Goal: Task Accomplishment & Management: Manage account settings

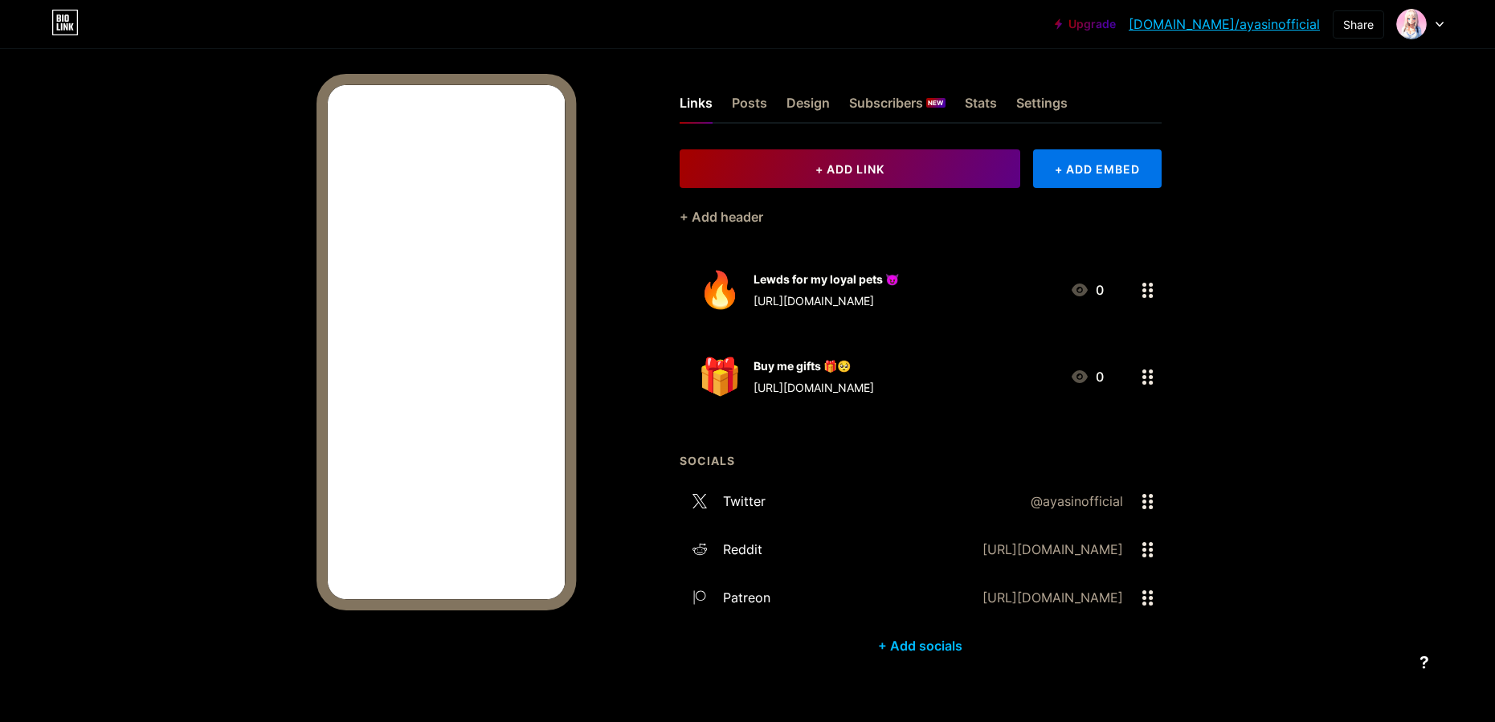
click at [1437, 29] on div at bounding box center [1420, 24] width 47 height 29
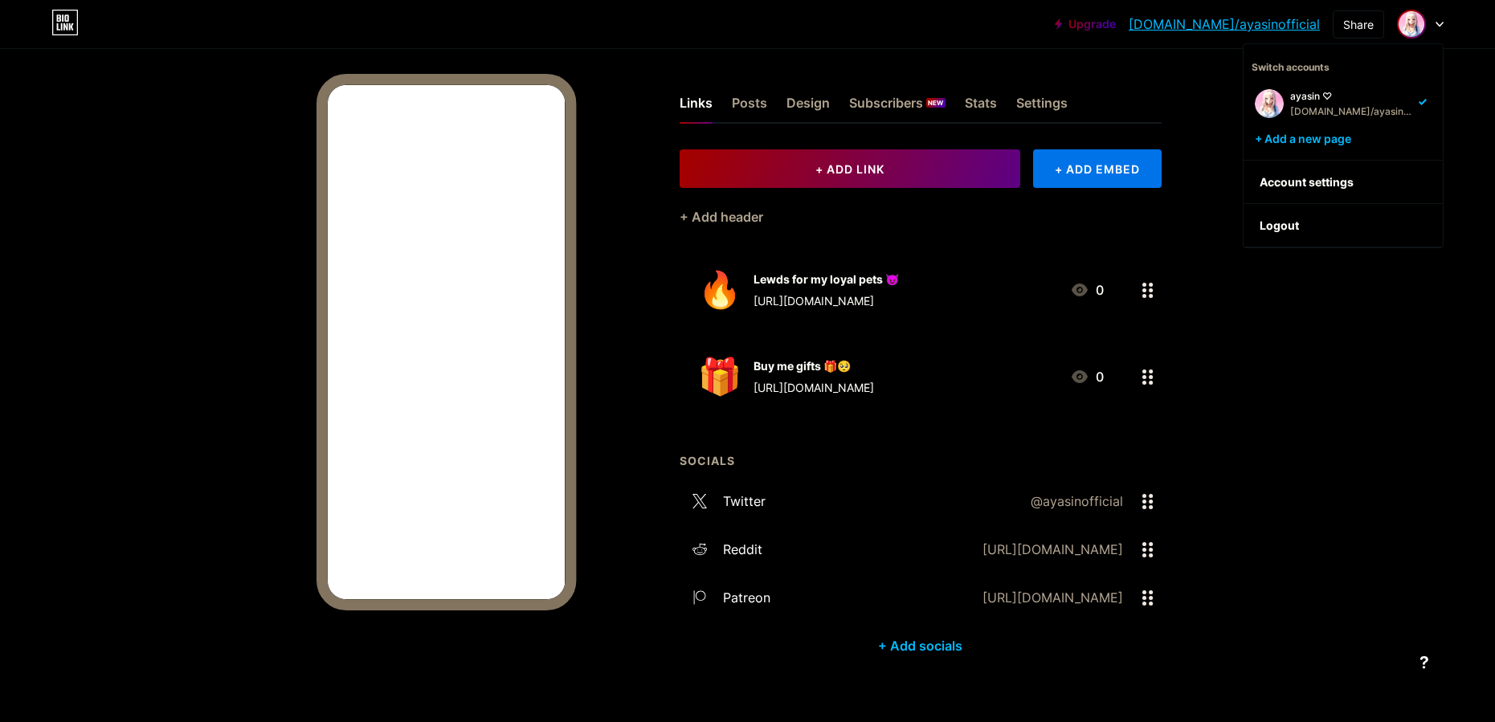
drag, startPoint x: 1358, startPoint y: 416, endPoint x: 925, endPoint y: 443, distance: 433.8
click at [1358, 416] on div "Upgrade [DOMAIN_NAME]/ayasin... [DOMAIN_NAME]/ayasinofficial Share Switch accou…" at bounding box center [747, 372] width 1495 height 745
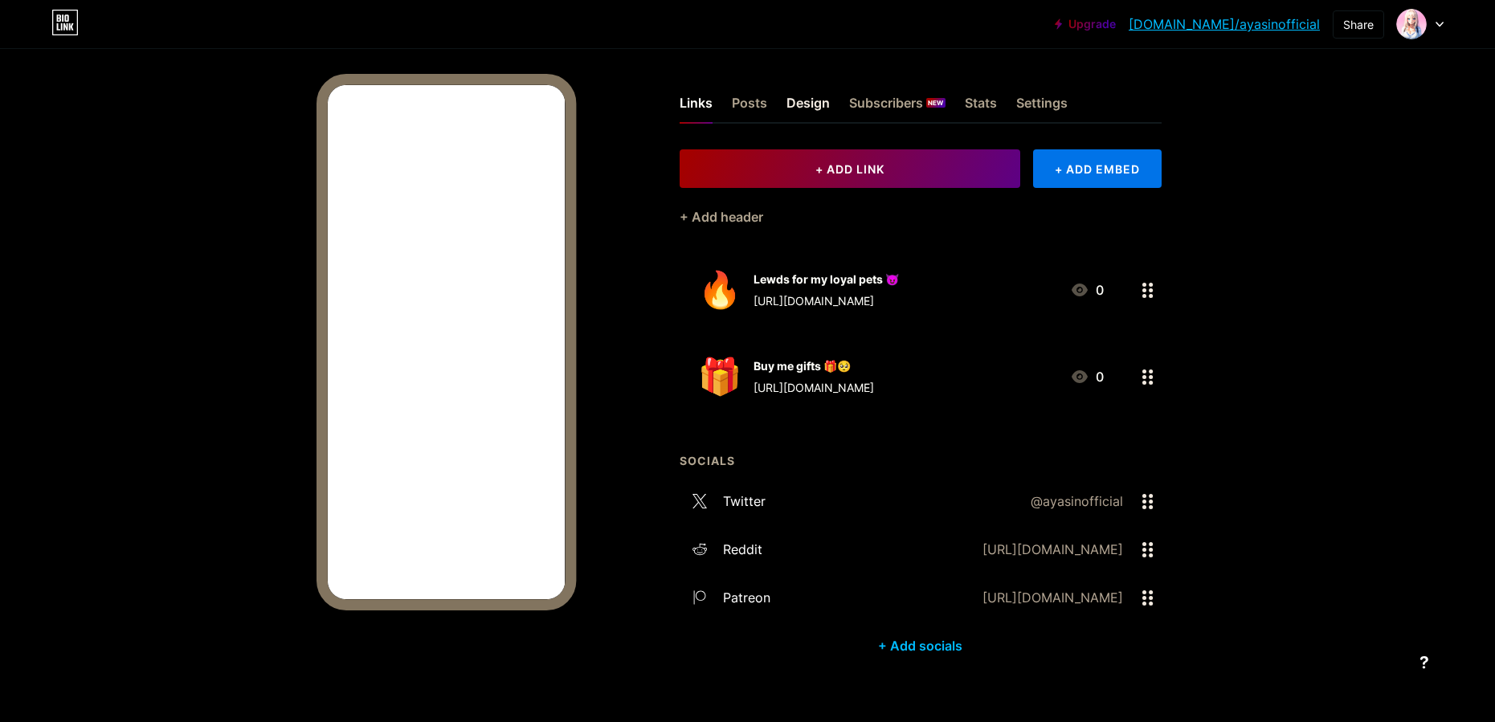
click at [814, 101] on div "Design" at bounding box center [807, 107] width 43 height 29
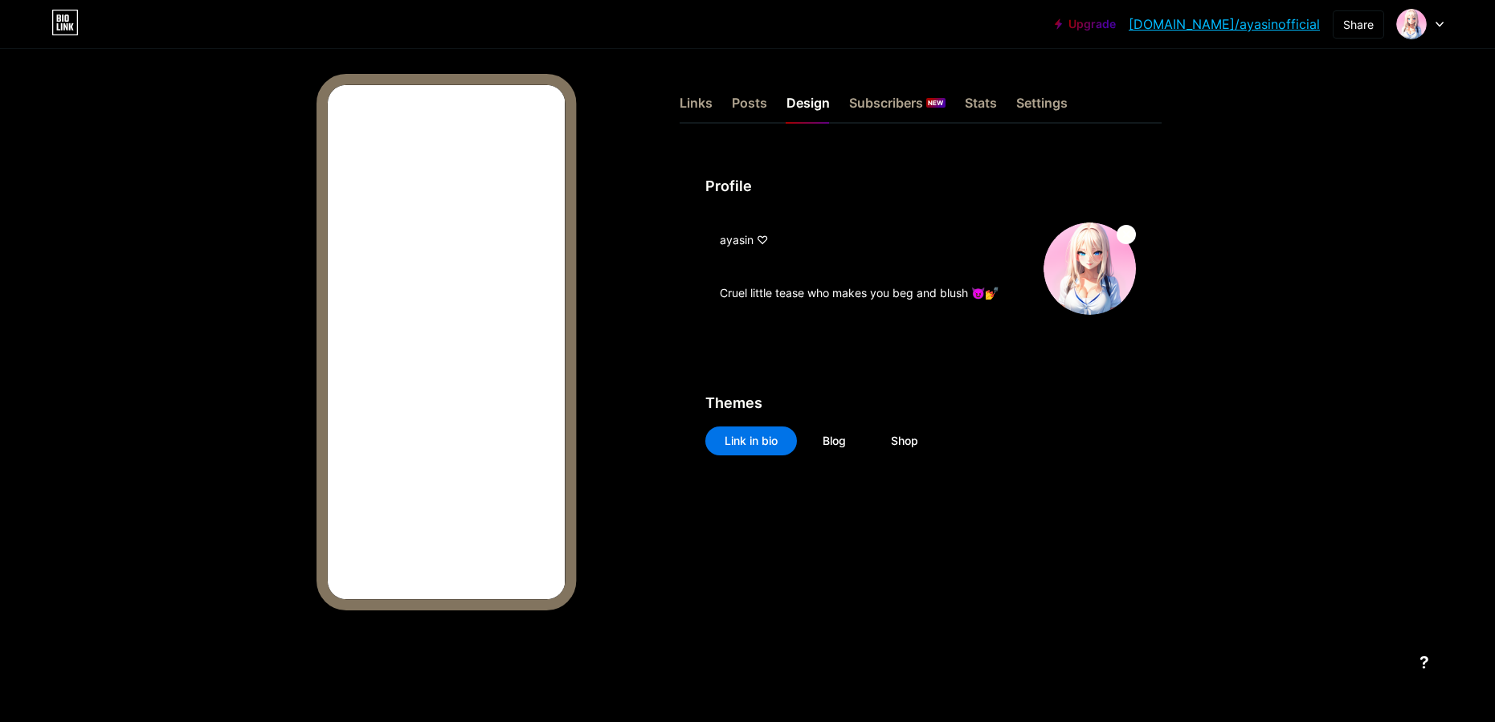
click at [1093, 261] on img at bounding box center [1089, 269] width 92 height 92
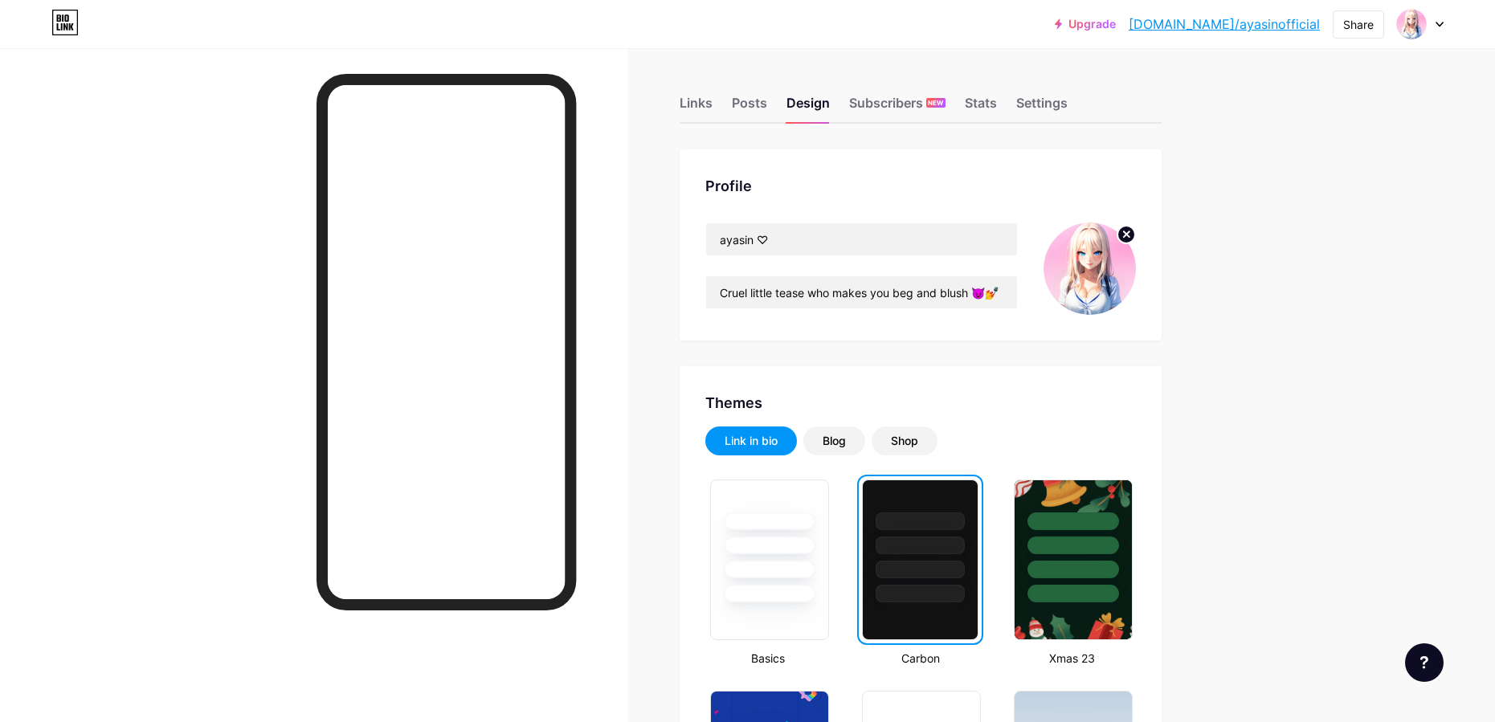
click at [1135, 223] on span at bounding box center [1089, 269] width 92 height 92
click at [1129, 231] on circle at bounding box center [1126, 235] width 18 height 18
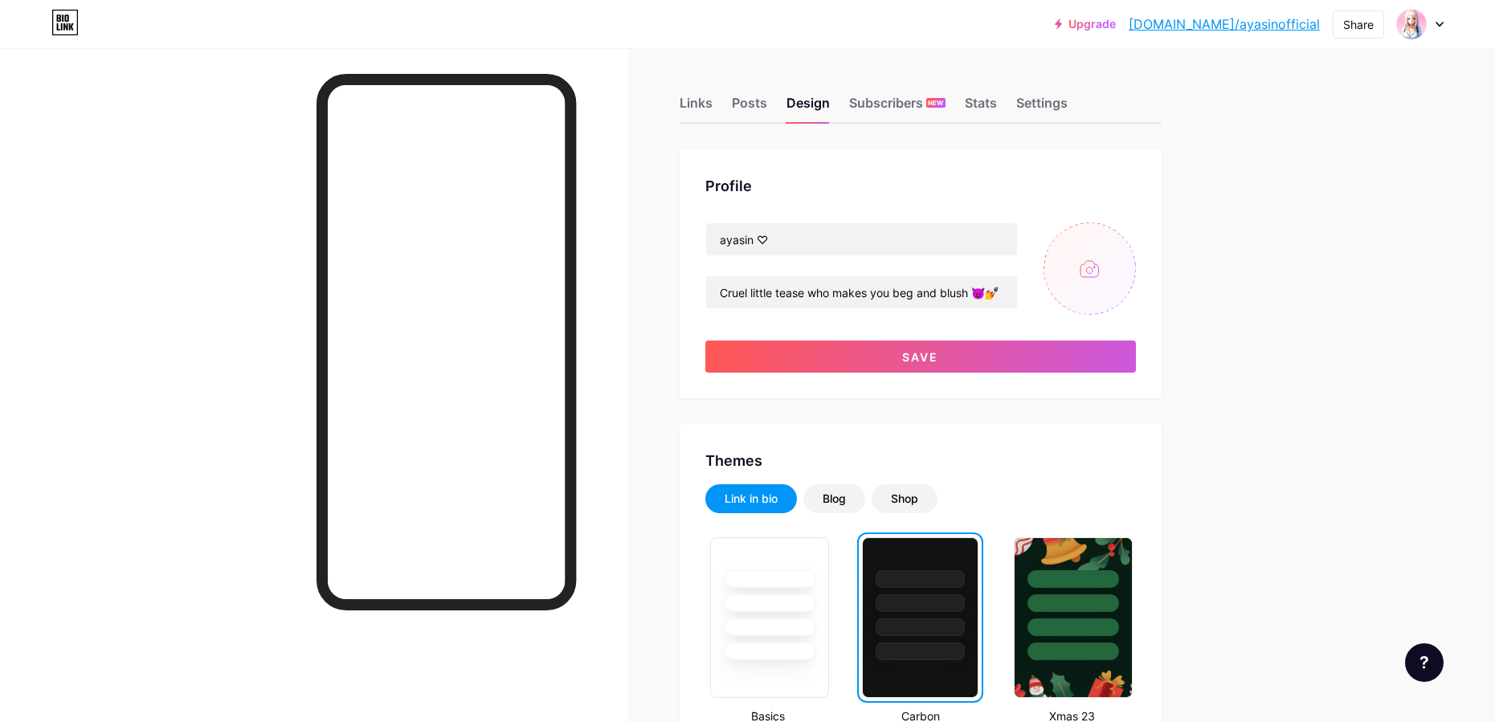
click at [1105, 275] on input "file" at bounding box center [1089, 269] width 92 height 92
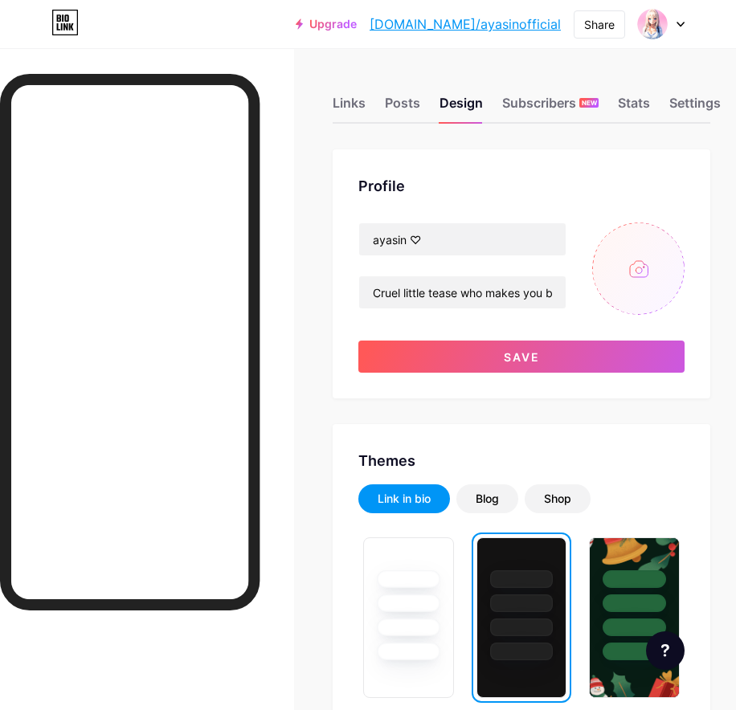
type input "C:\fakepath\face_highres.png"
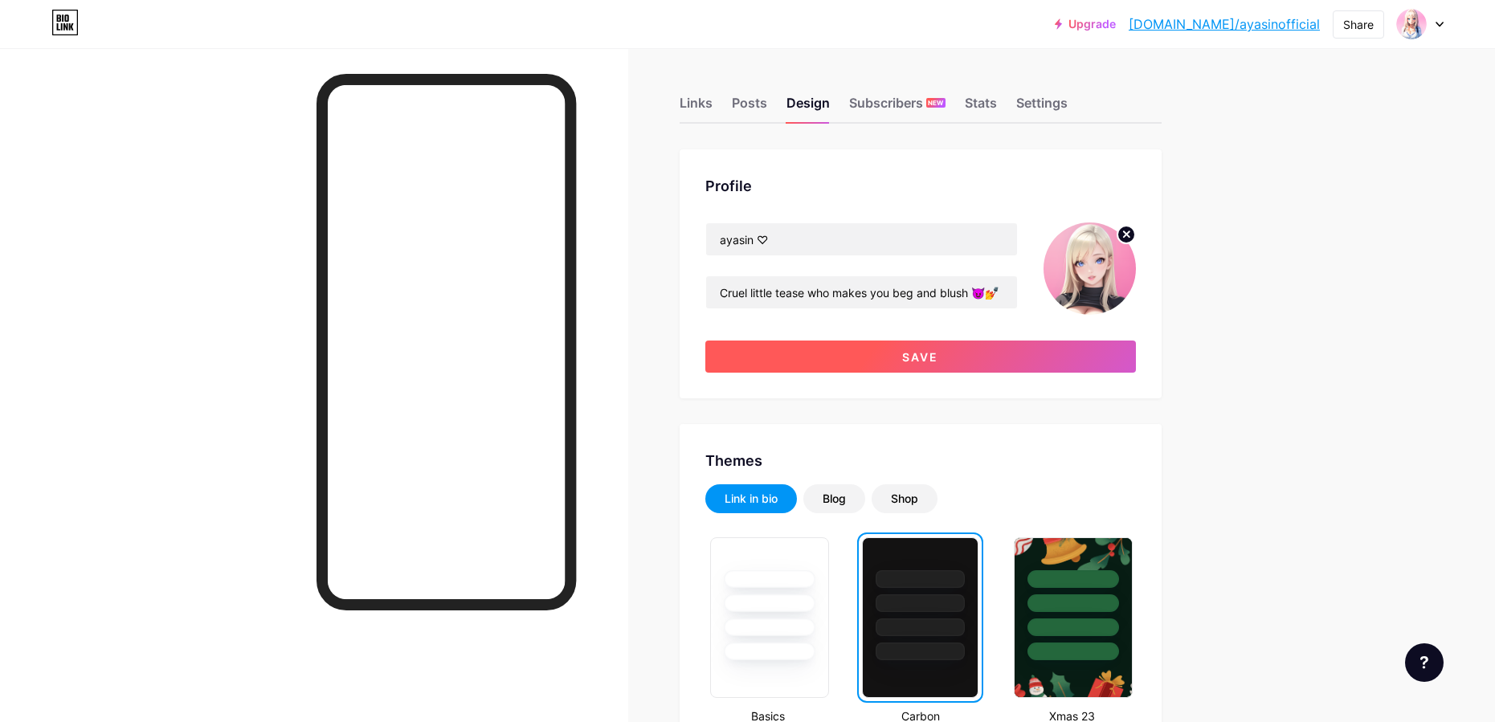
click at [945, 346] on button "Save" at bounding box center [920, 357] width 431 height 32
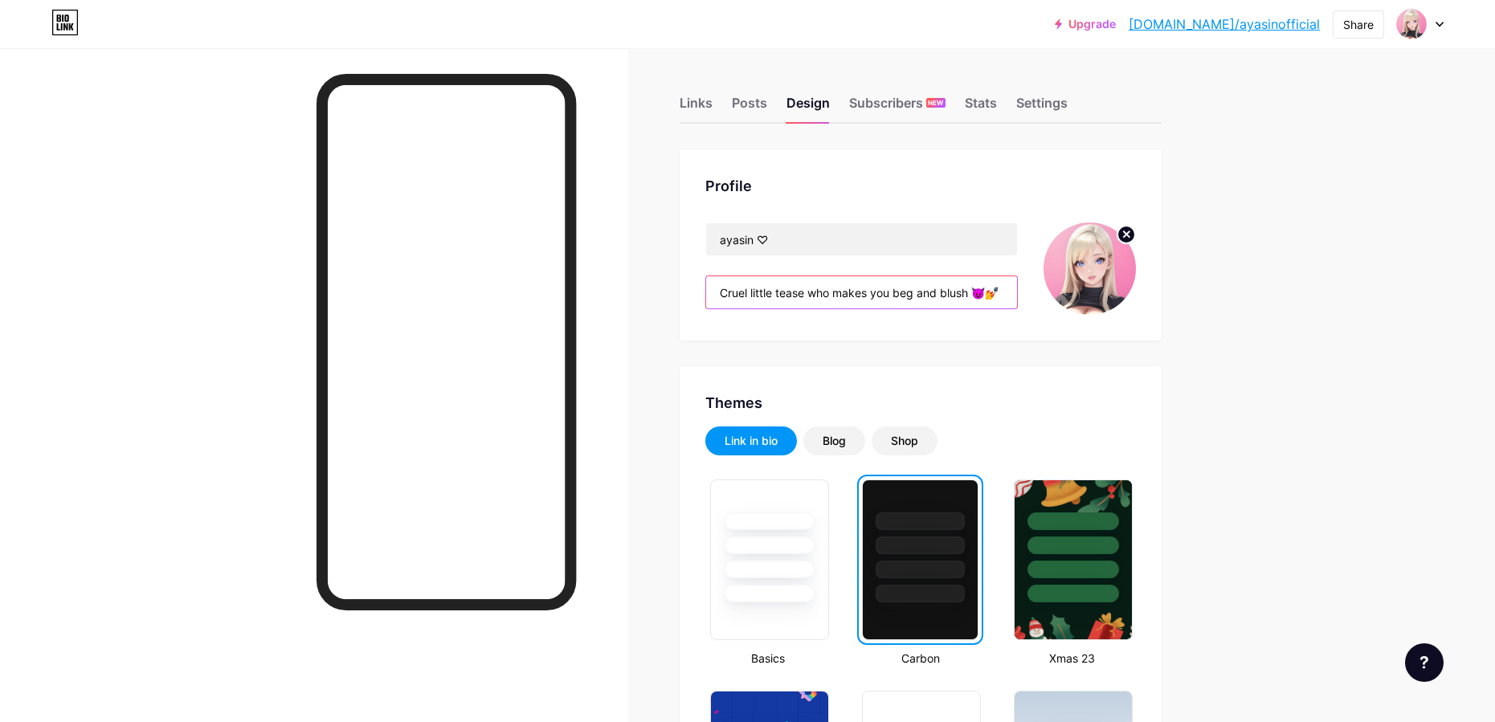
click at [774, 301] on input "Cruel little tease who makes you beg and blush 😈💅" at bounding box center [861, 292] width 311 height 32
